Goal: Transaction & Acquisition: Download file/media

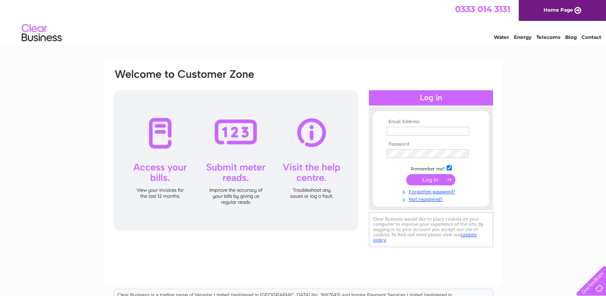
click at [399, 130] on input "text" at bounding box center [428, 131] width 83 height 9
type input "sian@bullsheadbelper.com"
click at [429, 181] on input "submit" at bounding box center [430, 179] width 49 height 11
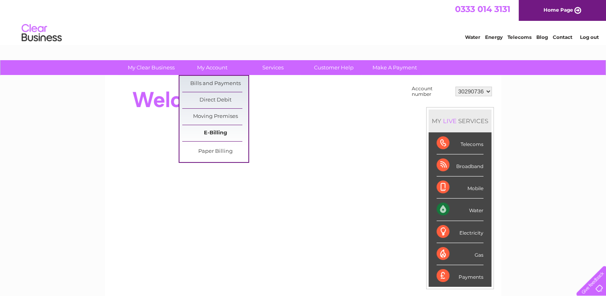
click at [215, 131] on link "E-Billing" at bounding box center [215, 133] width 66 height 16
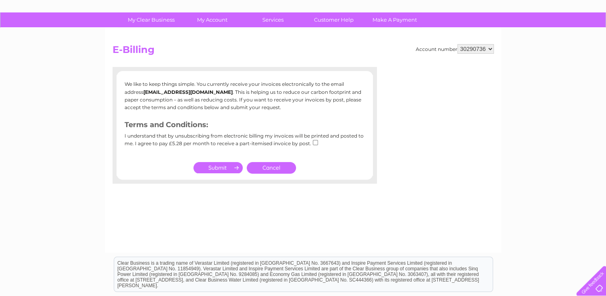
scroll to position [147, 0]
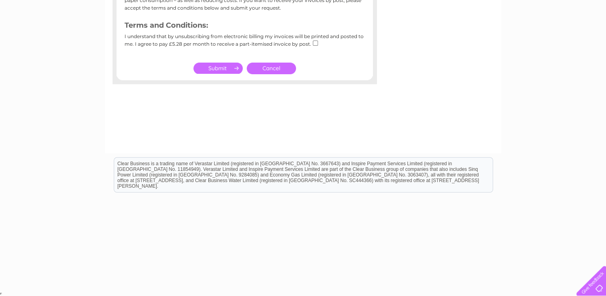
click at [268, 67] on link "Cancel" at bounding box center [271, 69] width 49 height 12
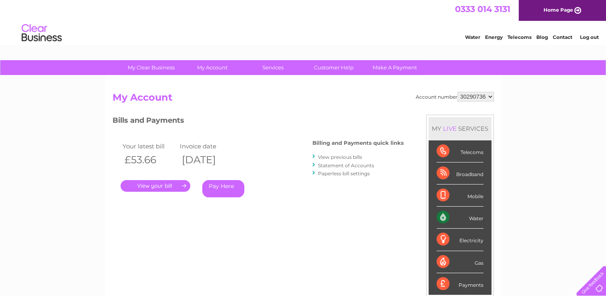
click at [336, 158] on link "View previous bills" at bounding box center [340, 157] width 44 height 6
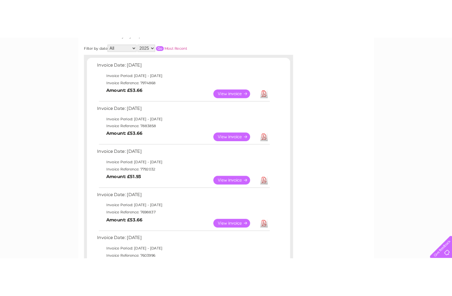
scroll to position [120, 0]
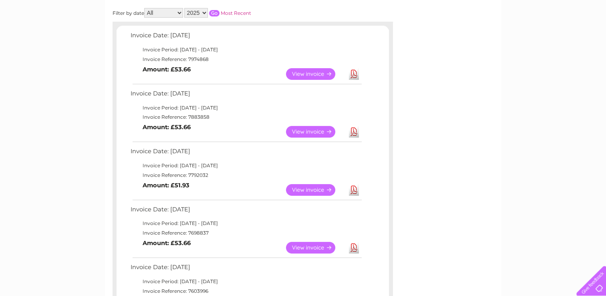
click at [354, 192] on link "Download" at bounding box center [354, 190] width 10 height 12
click at [353, 191] on link "Download" at bounding box center [354, 190] width 10 height 12
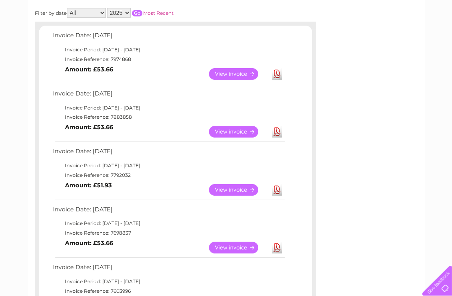
click at [277, 131] on link "Download" at bounding box center [277, 132] width 10 height 12
click at [232, 74] on link "View" at bounding box center [238, 74] width 59 height 12
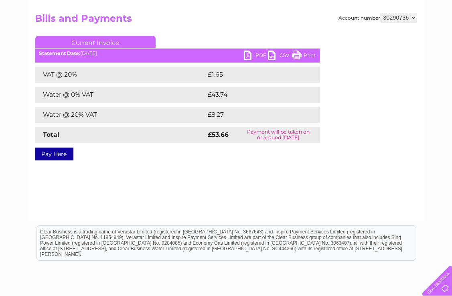
scroll to position [80, 0]
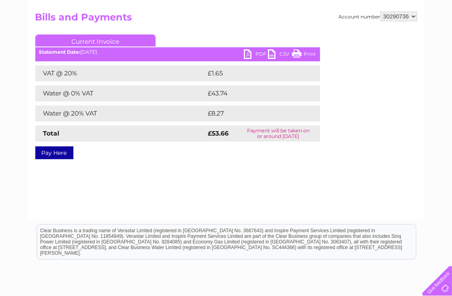
click at [263, 53] on link "PDF" at bounding box center [256, 55] width 24 height 12
